Goal: Find specific page/section: Find specific page/section

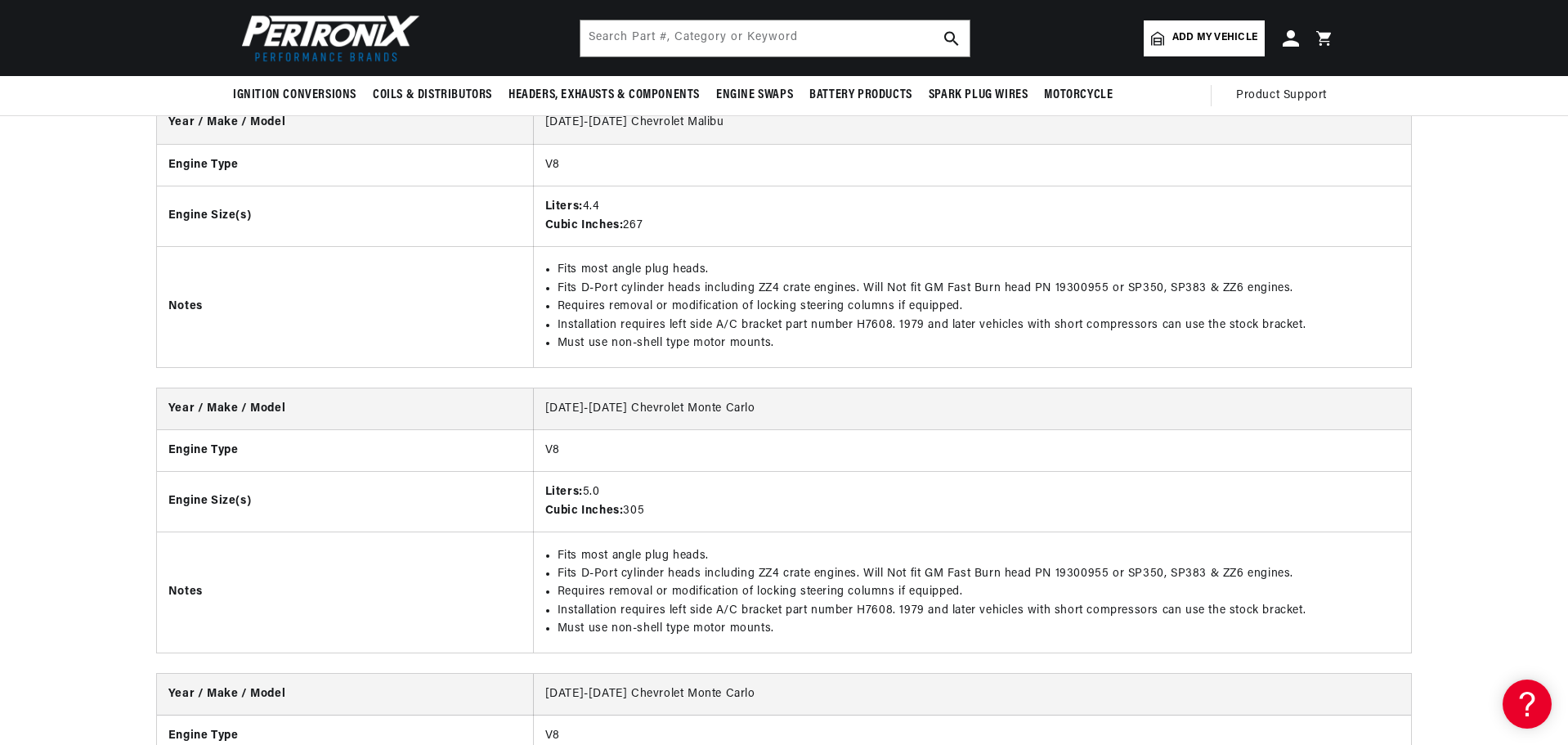
scroll to position [4253, 0]
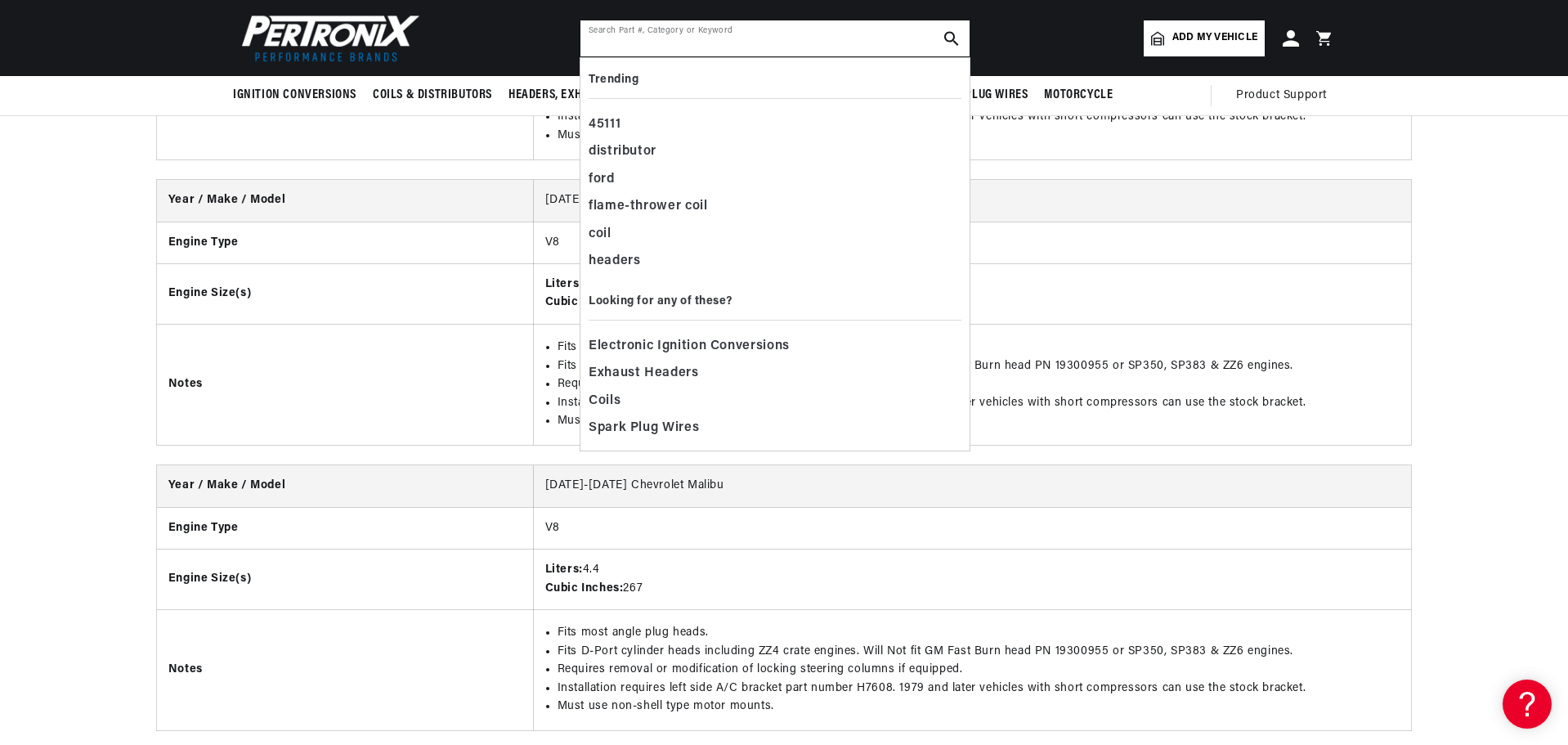
click at [640, 37] on input "text" at bounding box center [774, 38] width 389 height 36
paste input "8096-1"
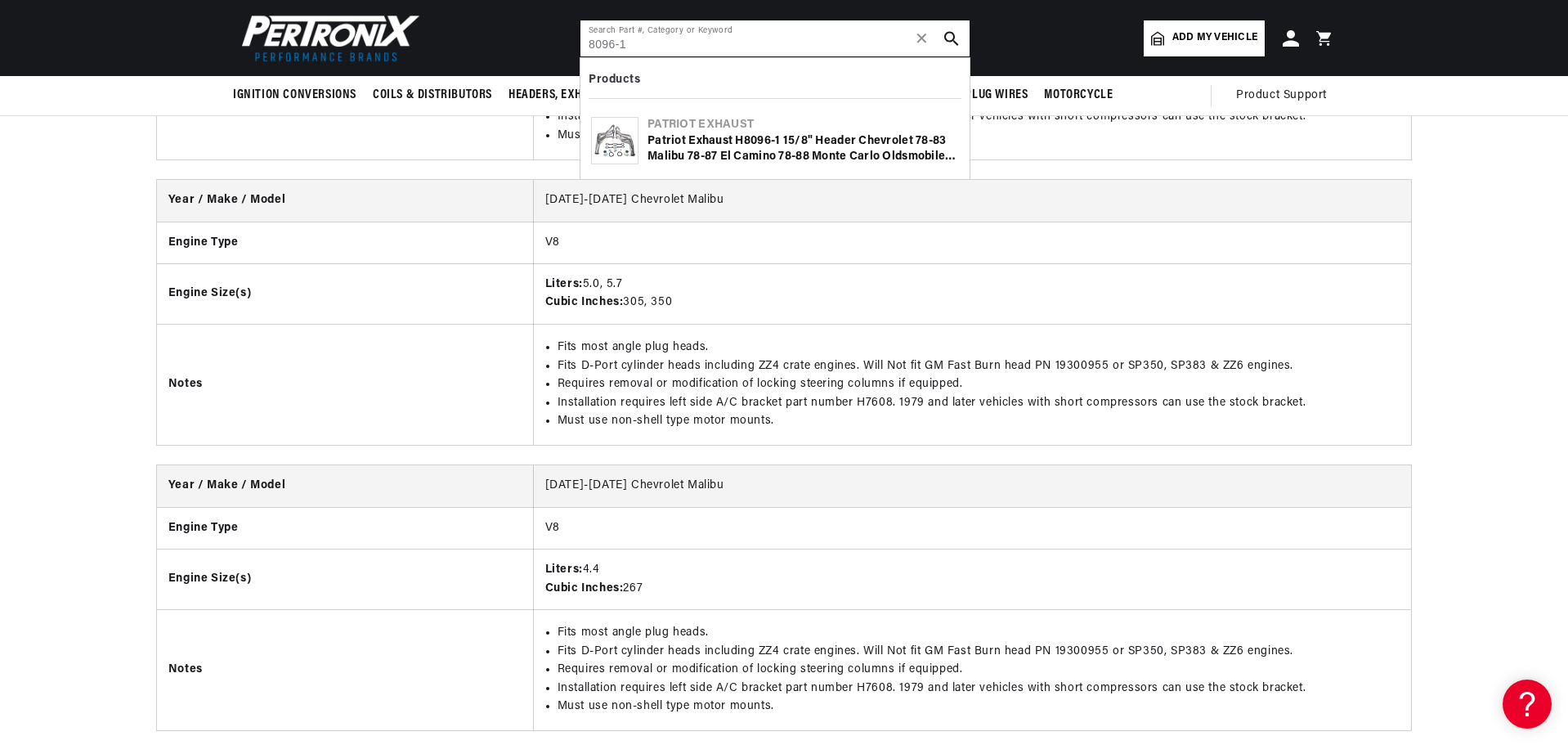
type input "8096-1"
click at [700, 137] on div "Patriot Exhaust H8096- 1 1 5/8" Header Chevrolet 78-83 Malibu 78-87 El Camino 7…" at bounding box center [803, 149] width 311 height 31
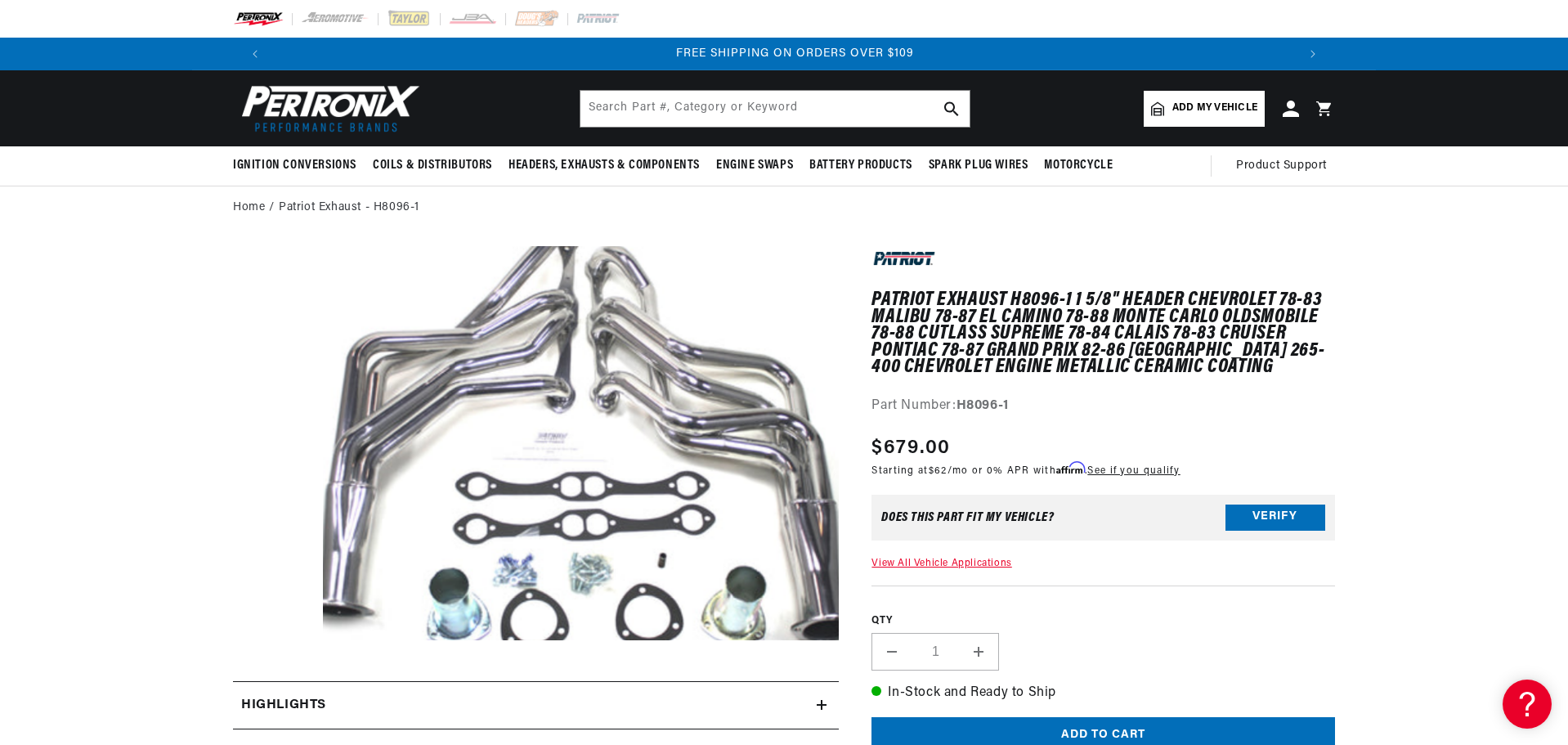
scroll to position [0, 2043]
